Goal: Find specific page/section: Find specific page/section

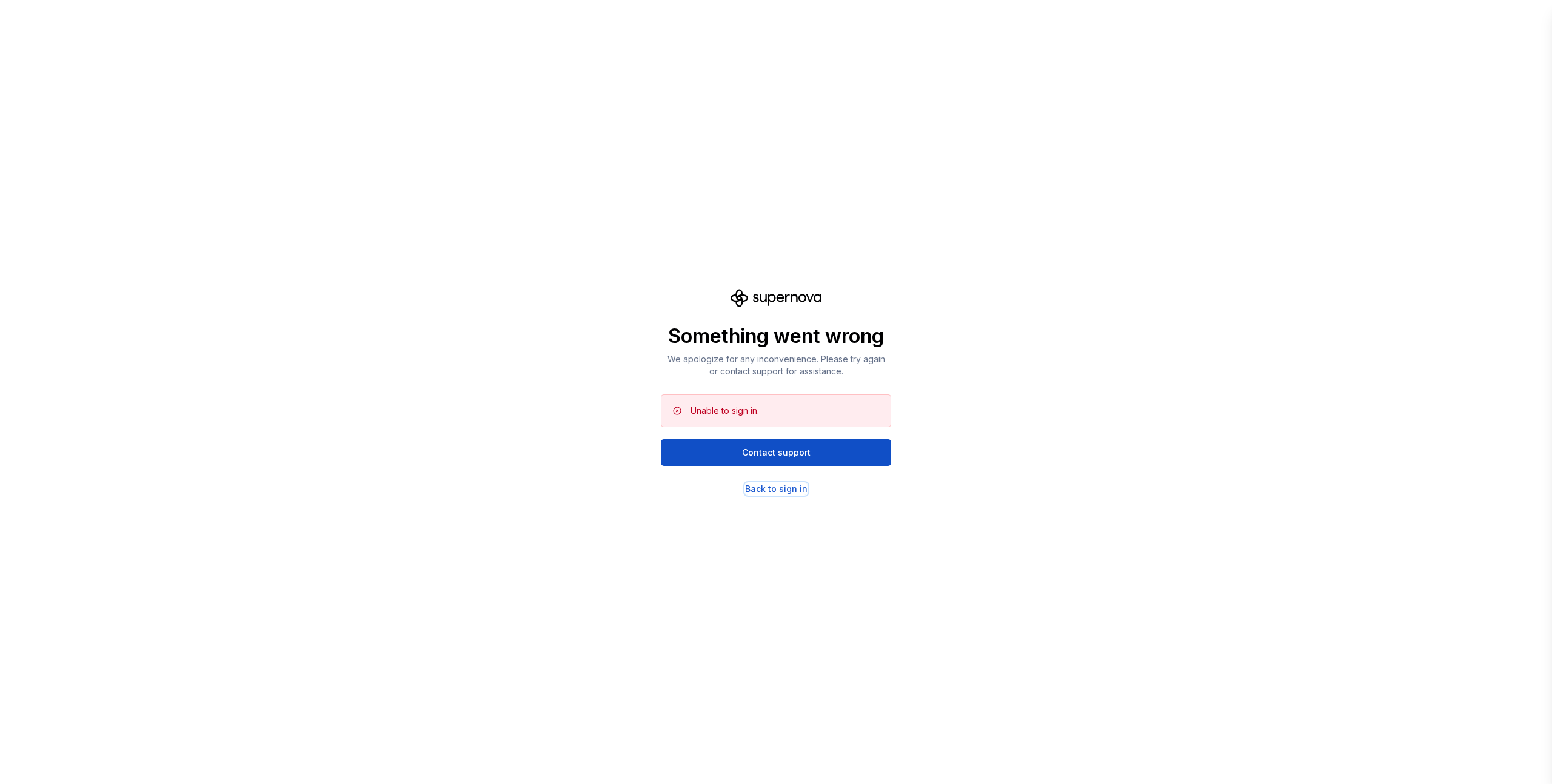
click at [778, 491] on div "Back to sign in" at bounding box center [776, 489] width 63 height 13
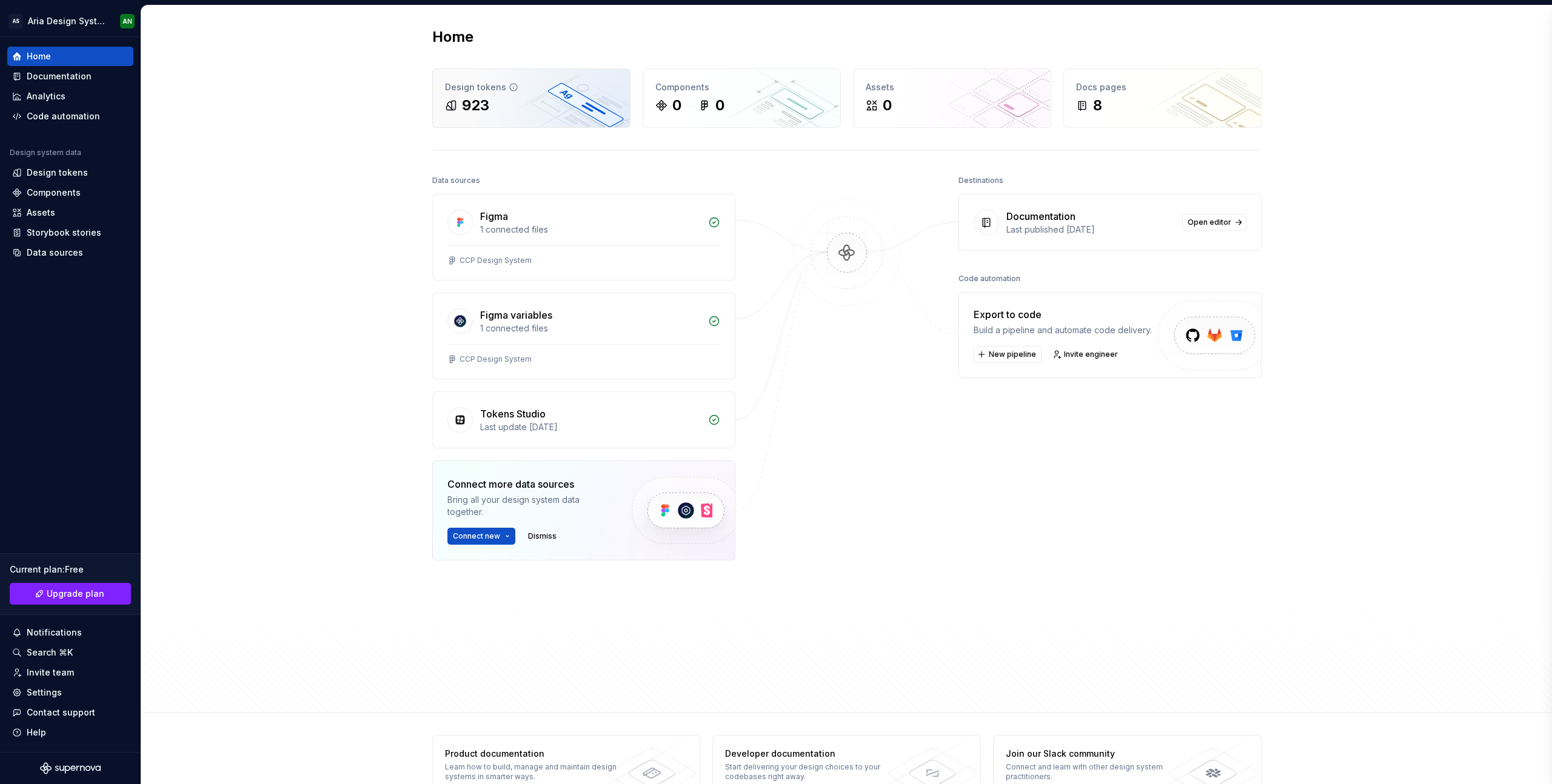
click at [526, 102] on div "923" at bounding box center [531, 105] width 173 height 19
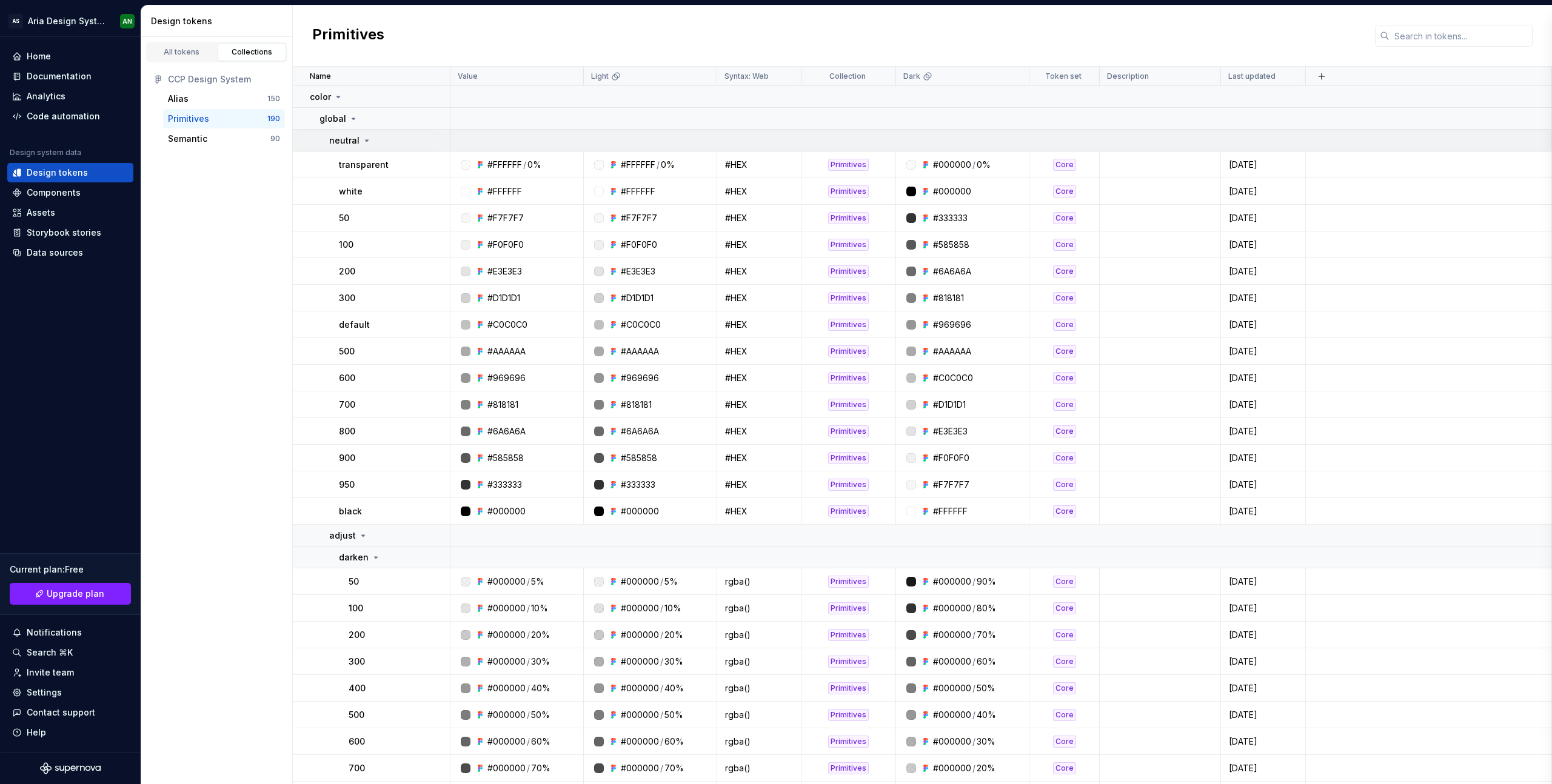
click at [360, 140] on div "neutral" at bounding box center [350, 141] width 42 height 13
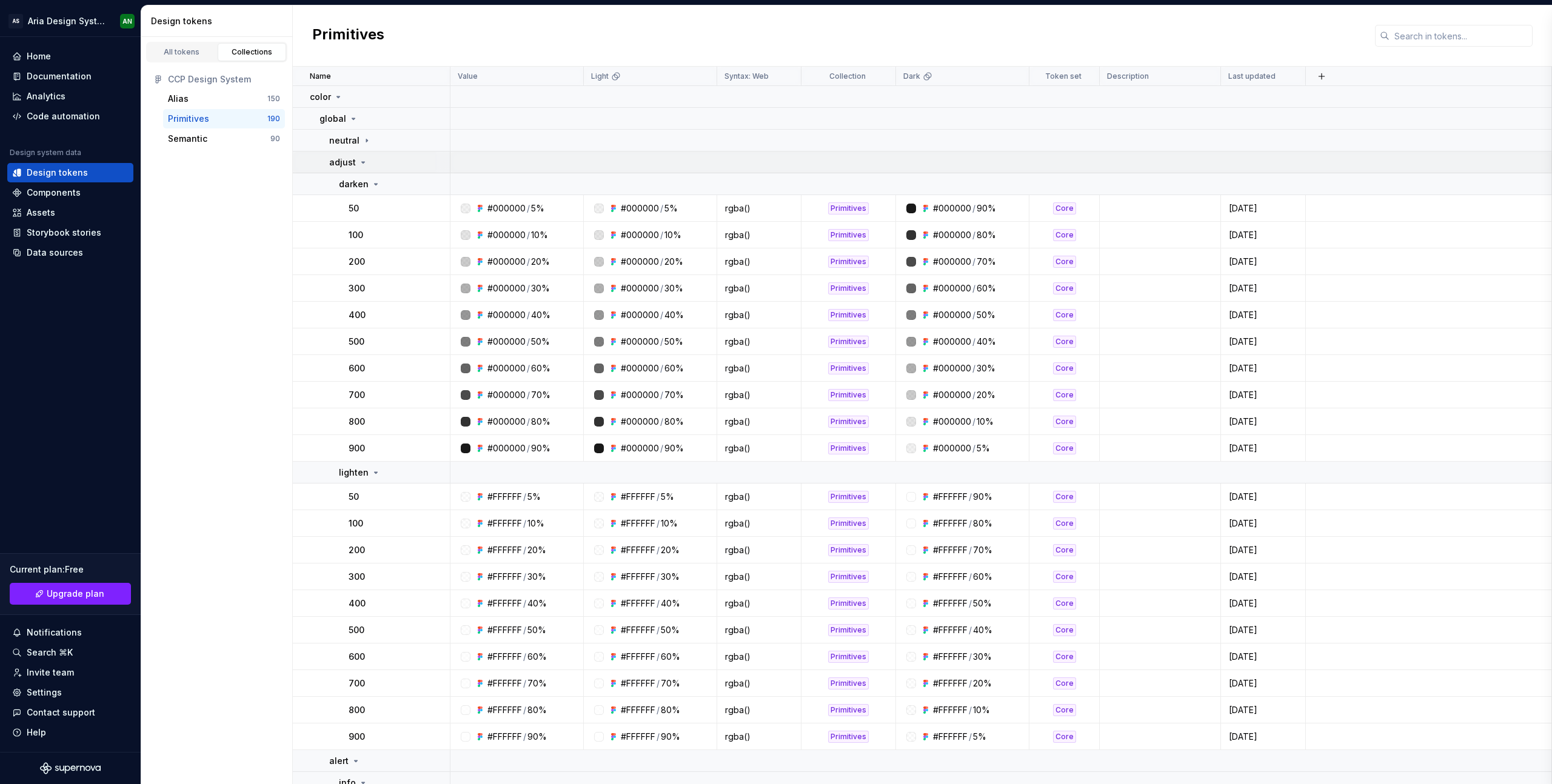
click at [359, 162] on icon at bounding box center [363, 162] width 10 height 10
